Goal: Communication & Community: Participate in discussion

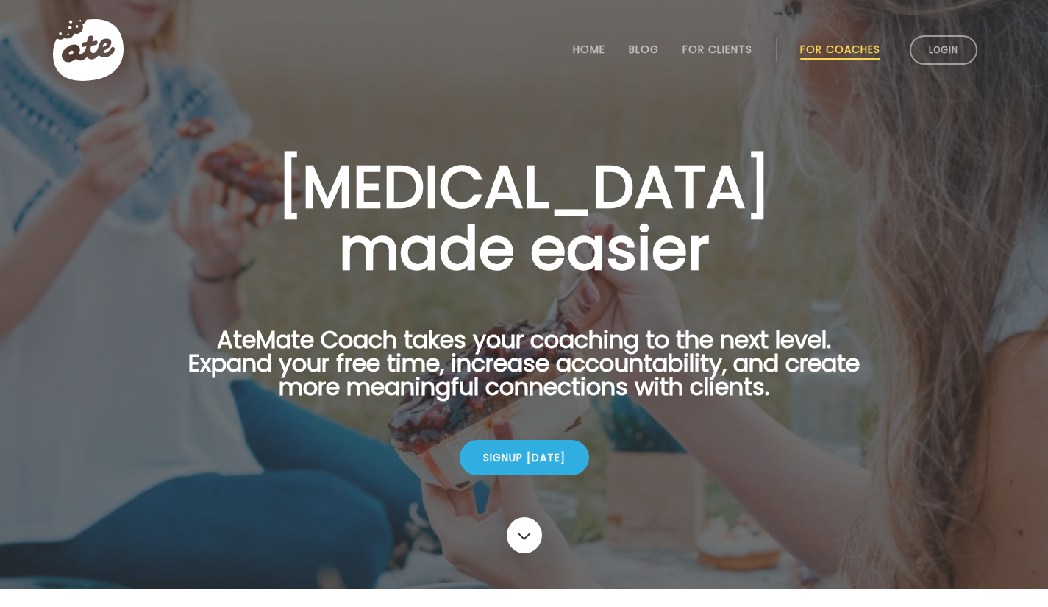
click at [926, 52] on link "Login" at bounding box center [944, 49] width 68 height 29
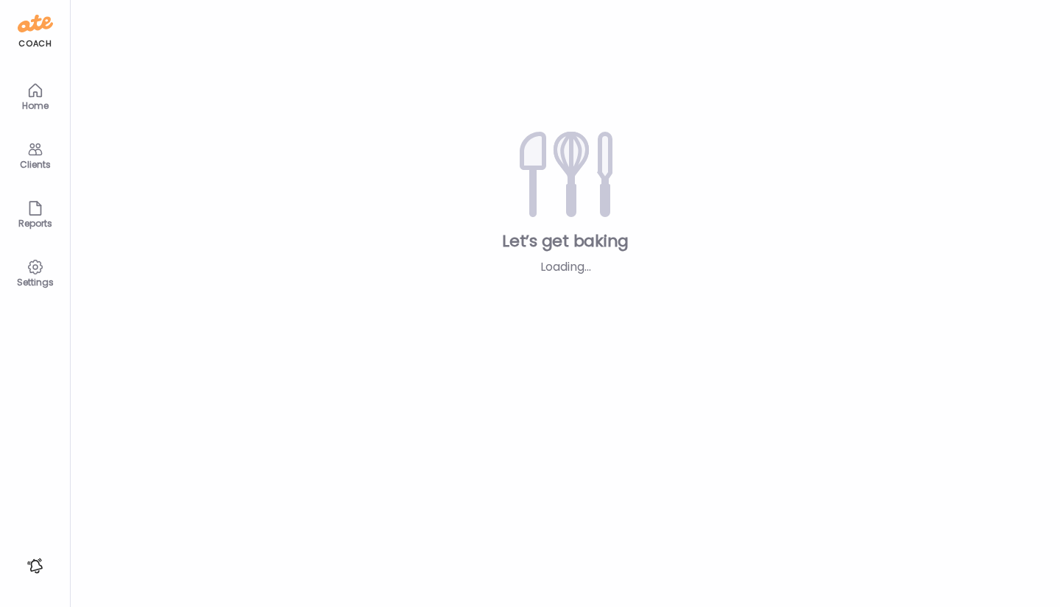
type input "**********"
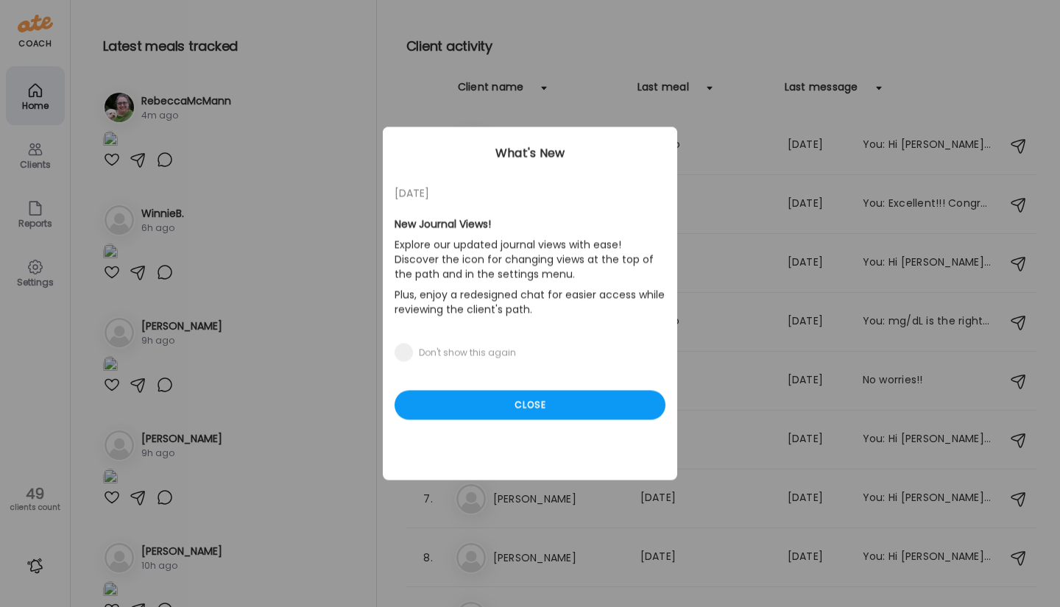
type input "**********"
drag, startPoint x: 347, startPoint y: 126, endPoint x: 344, endPoint y: 180, distance: 53.8
click at [344, 180] on div "Ate Coach Dashboard Wahoo! It’s official Take a moment to set up your Coach Pro…" at bounding box center [530, 303] width 1060 height 607
drag, startPoint x: 346, startPoint y: 125, endPoint x: 345, endPoint y: 162, distance: 36.8
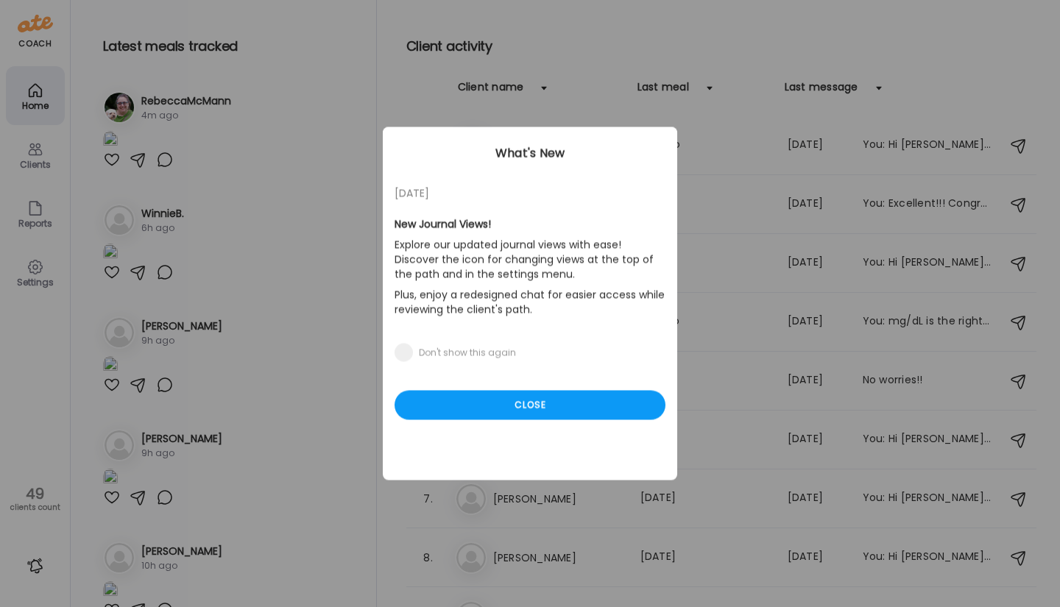
click at [345, 162] on div "Ate Coach Dashboard Wahoo! It’s official Take a moment to set up your Coach Pro…" at bounding box center [530, 303] width 1060 height 607
click at [547, 411] on div "Close" at bounding box center [529, 405] width 271 height 29
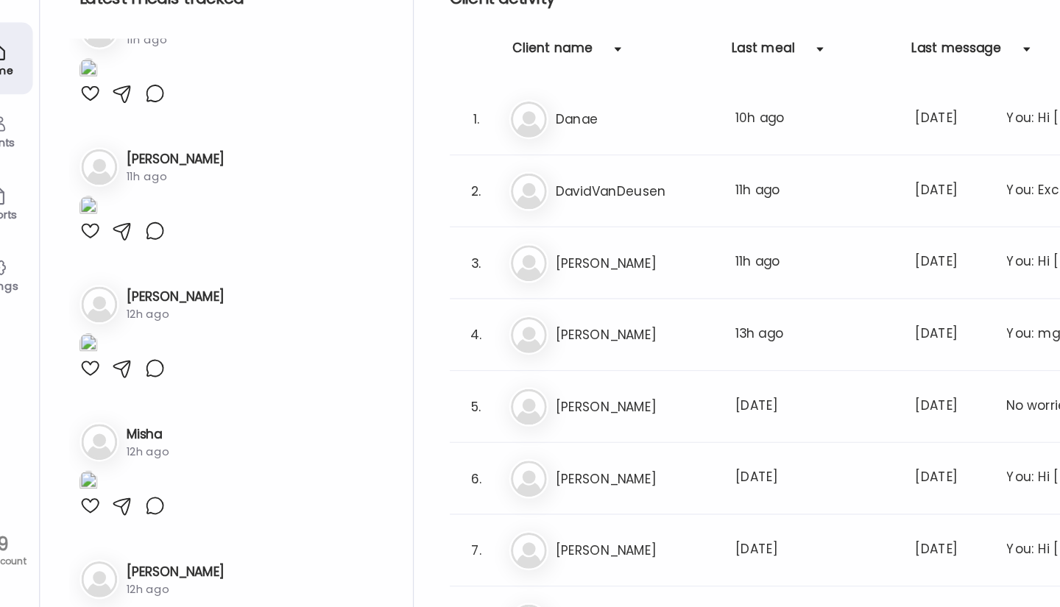
scroll to position [3254, 0]
click at [161, 246] on div at bounding box center [165, 237] width 18 height 18
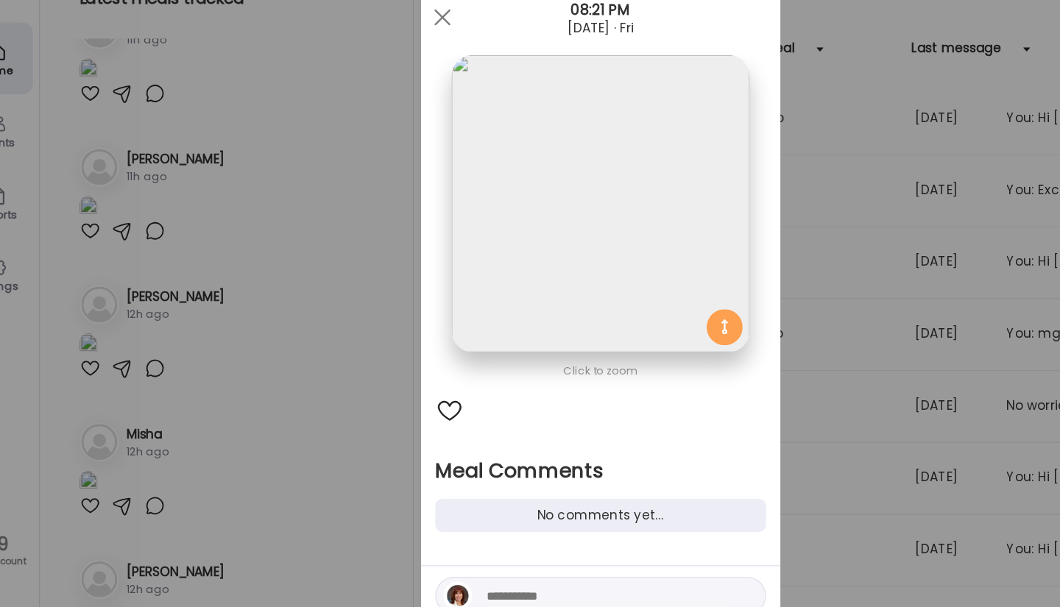
click at [444, 530] on textarea at bounding box center [535, 536] width 199 height 18
type textarea "*"
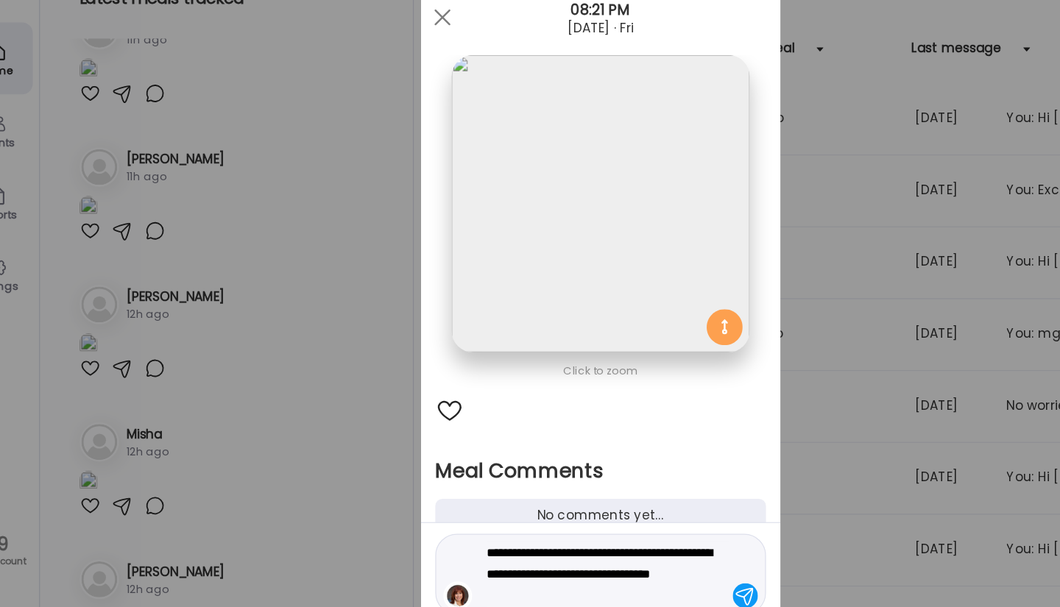
click at [568, 501] on textarea "**********" at bounding box center [535, 517] width 199 height 53
type textarea "**********"
click at [640, 533] on div at bounding box center [648, 535] width 21 height 21
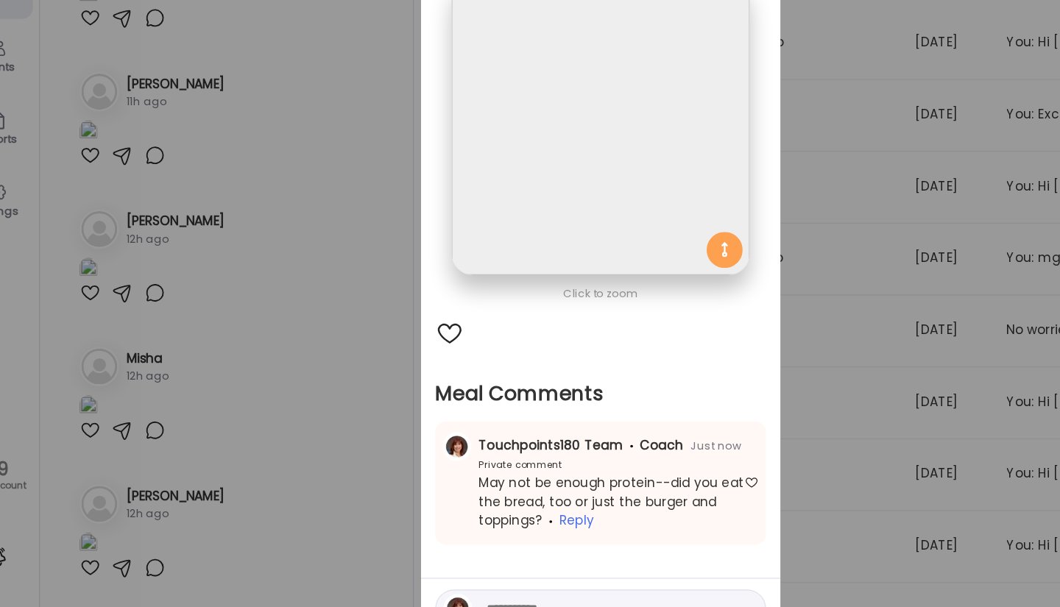
scroll to position [0, 0]
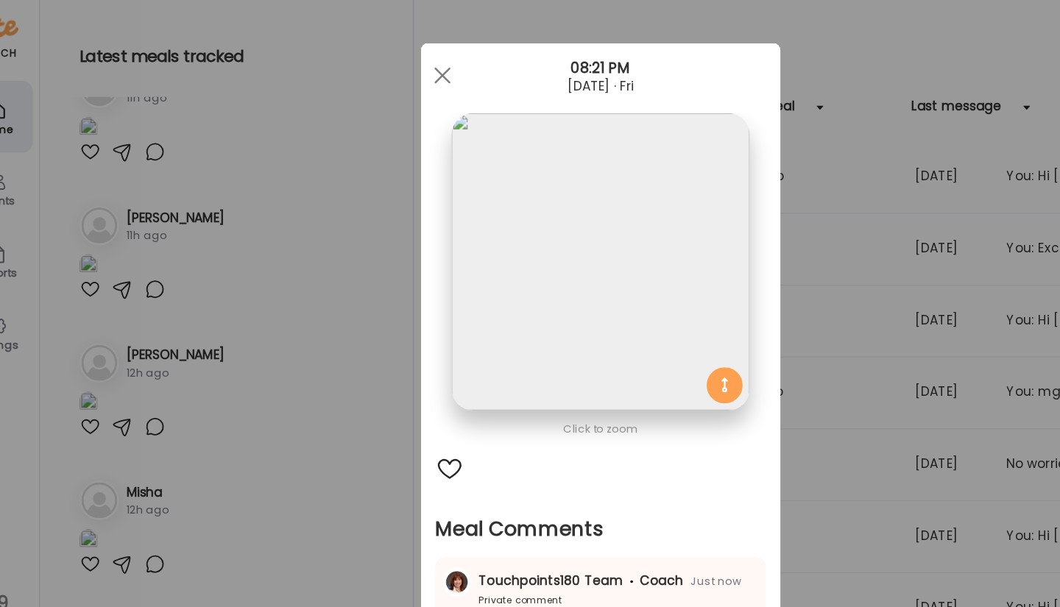
click at [397, 68] on div at bounding box center [400, 61] width 29 height 29
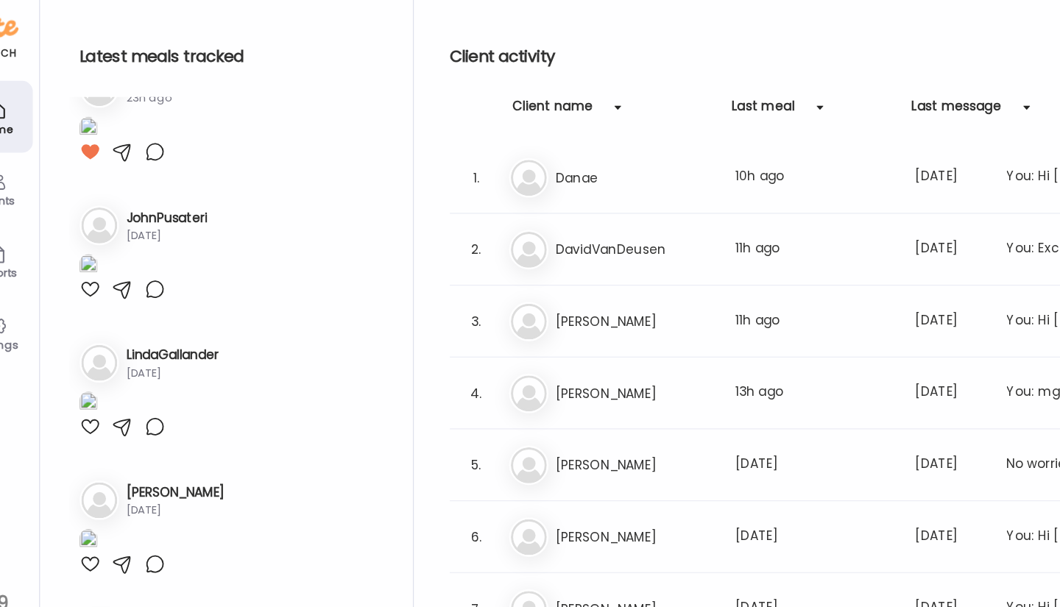
scroll to position [5701, 0]
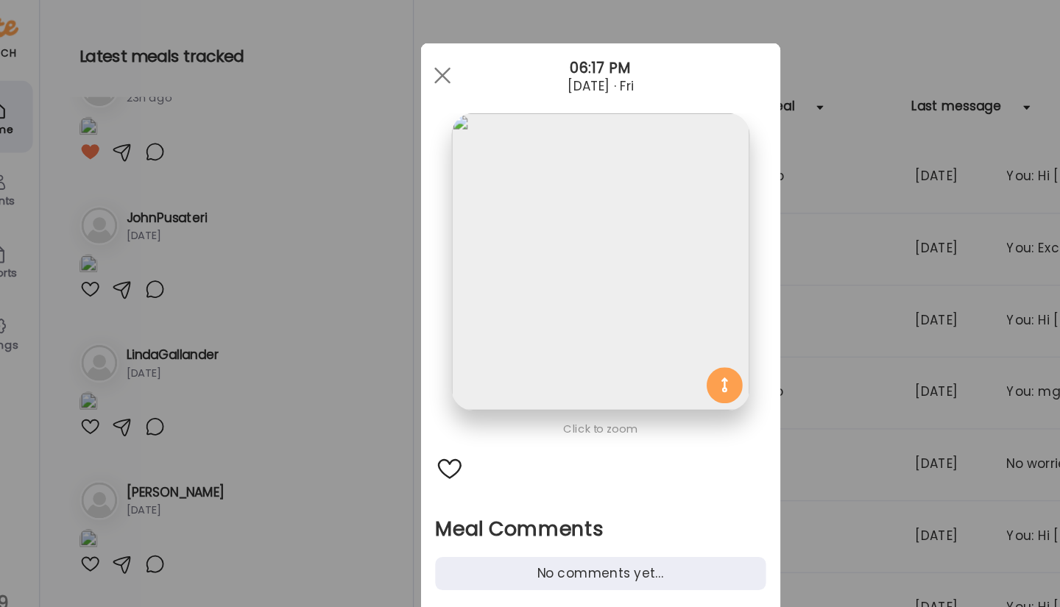
click at [111, 226] on div "Ate Coach Dashboard Wahoo! It’s official Take a moment to set up your Coach Pro…" at bounding box center [530, 303] width 1060 height 607
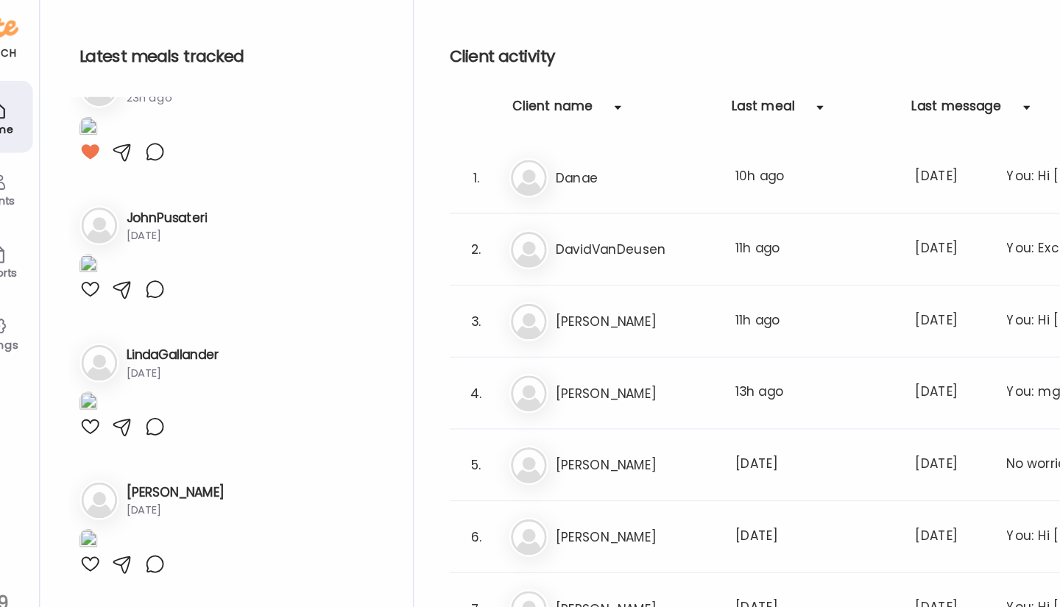
scroll to position [7190, 0]
click at [110, 21] on div at bounding box center [112, 12] width 18 height 18
click at [163, 21] on div at bounding box center [165, 12] width 18 height 18
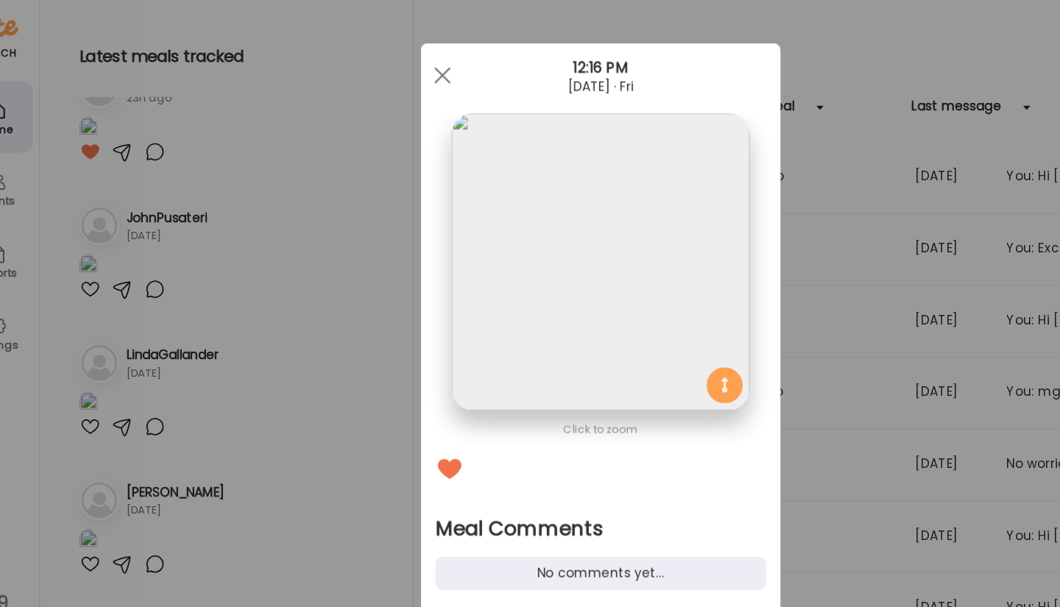
scroll to position [6, 0]
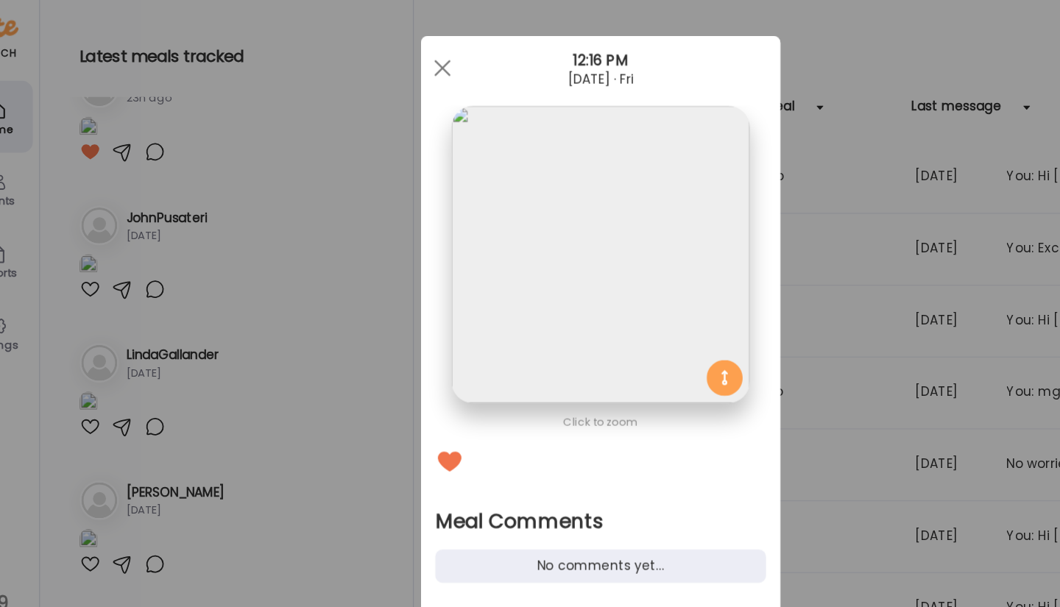
click at [484, 460] on div "No comments yet..." at bounding box center [529, 463] width 271 height 27
click at [441, 457] on div "No comments yet..." at bounding box center [529, 463] width 271 height 27
click at [491, 469] on div "No comments yet..." at bounding box center [529, 463] width 271 height 27
click at [526, 466] on div "No comments yet..." at bounding box center [529, 463] width 271 height 27
click at [508, 464] on div "No comments yet..." at bounding box center [529, 463] width 271 height 27
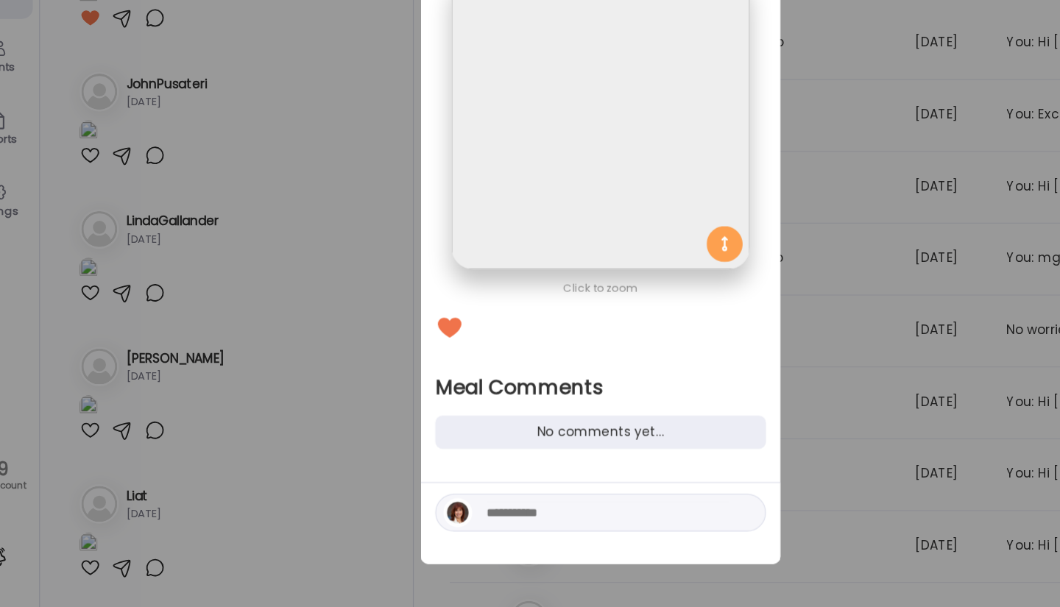
click at [475, 531] on textarea at bounding box center [535, 530] width 199 height 18
type textarea "*"
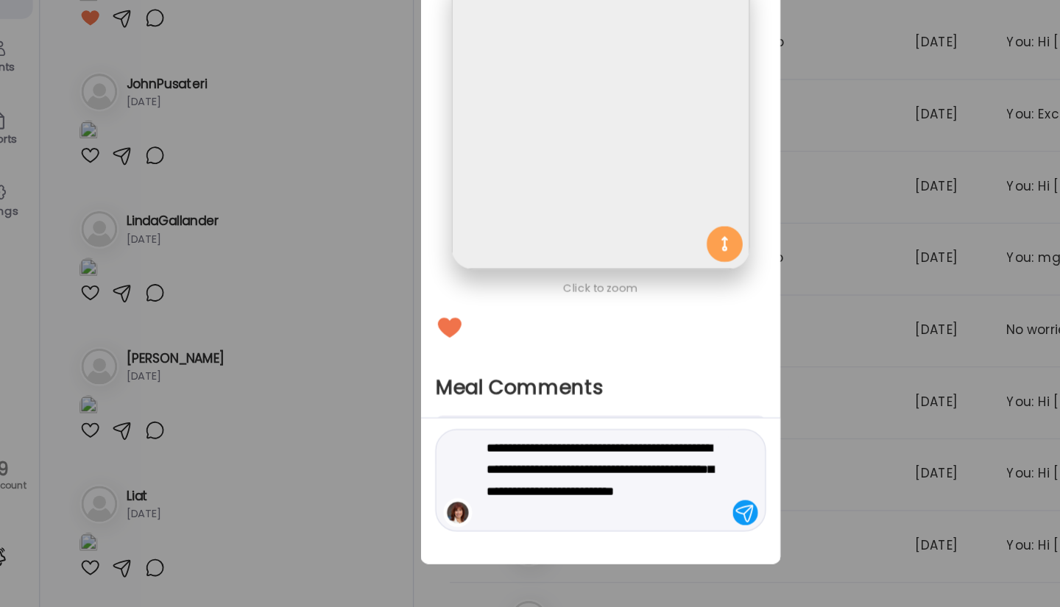
type textarea "**********"
click at [638, 529] on div at bounding box center [648, 529] width 21 height 21
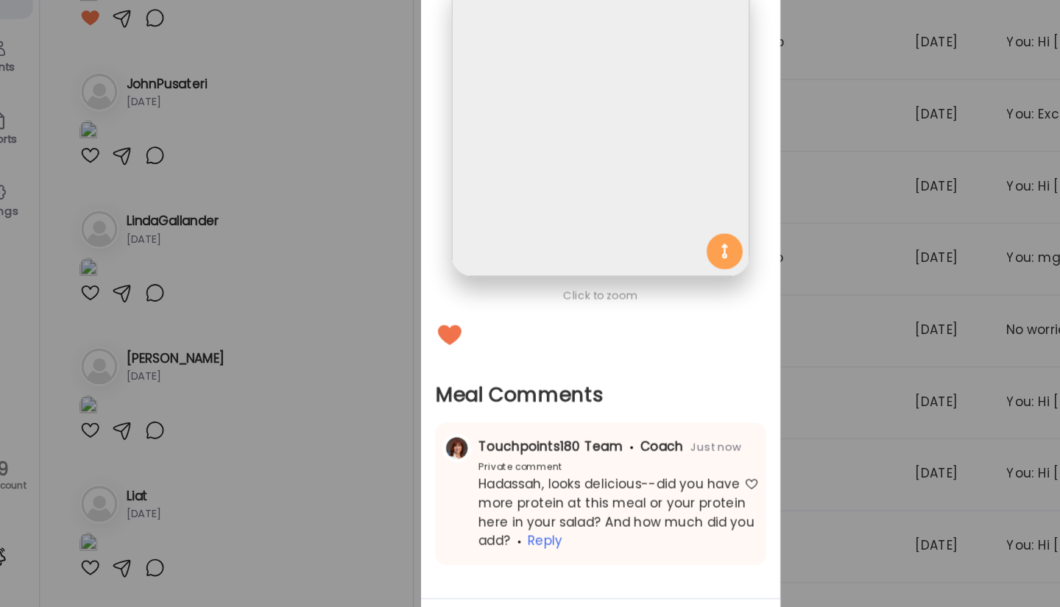
scroll to position [96, 0]
